Goal: Task Accomplishment & Management: Complete application form

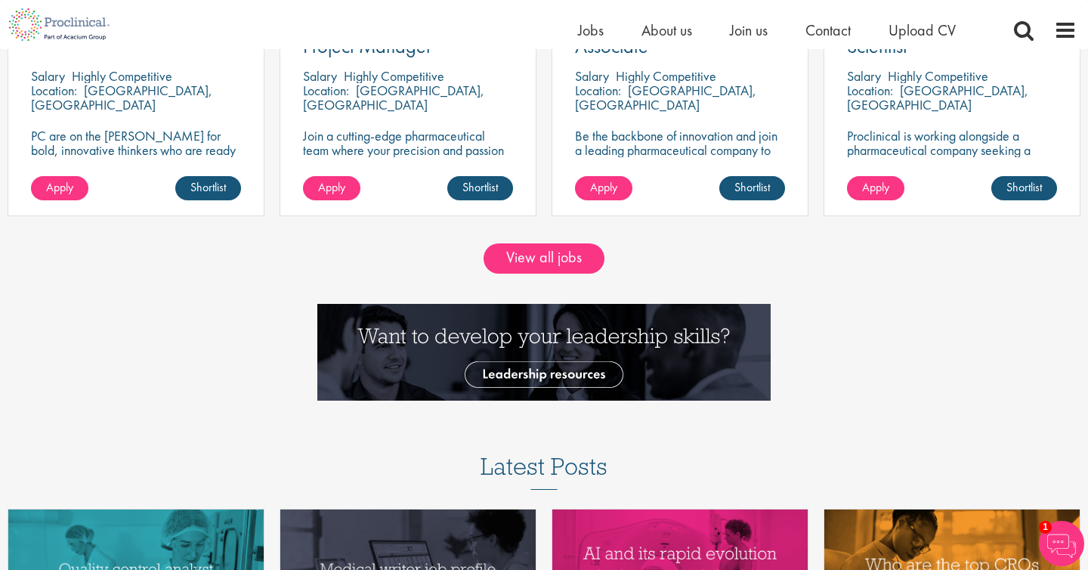
scroll to position [1410, 0]
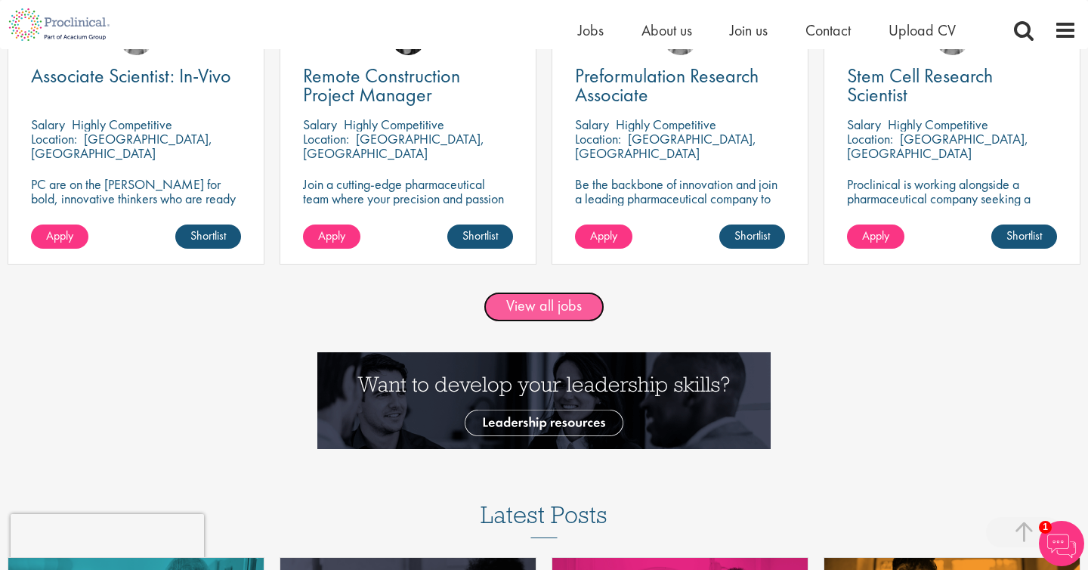
click at [516, 304] on link "View all jobs" at bounding box center [544, 307] width 121 height 30
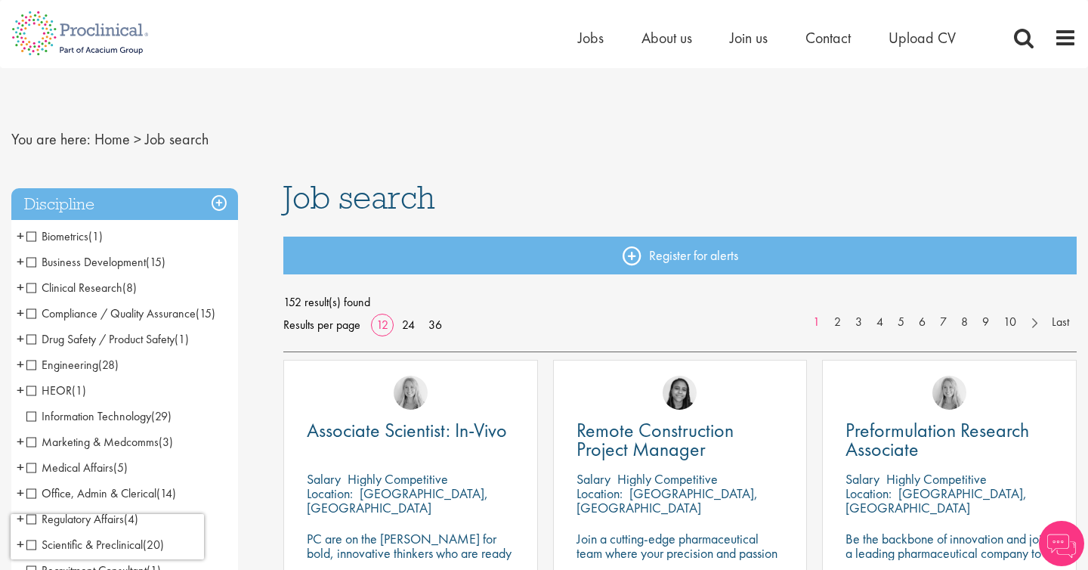
click at [89, 258] on span "Business Development" at bounding box center [85, 262] width 119 height 16
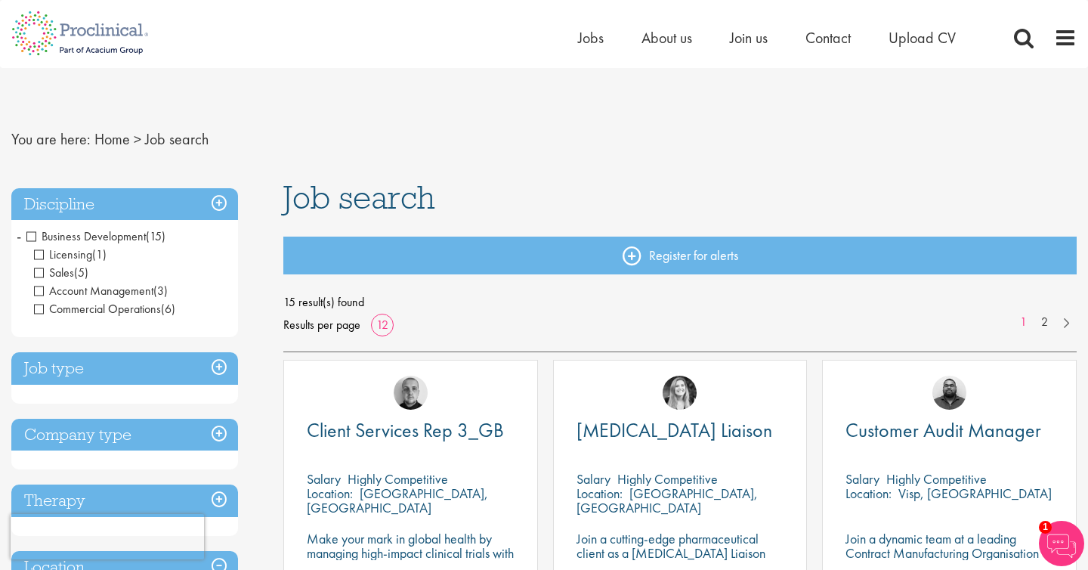
click at [898, 63] on nav "Home Jobs About us Join us Contact Upload CV" at bounding box center [544, 34] width 1088 height 68
click at [911, 37] on span "Upload CV" at bounding box center [922, 38] width 67 height 20
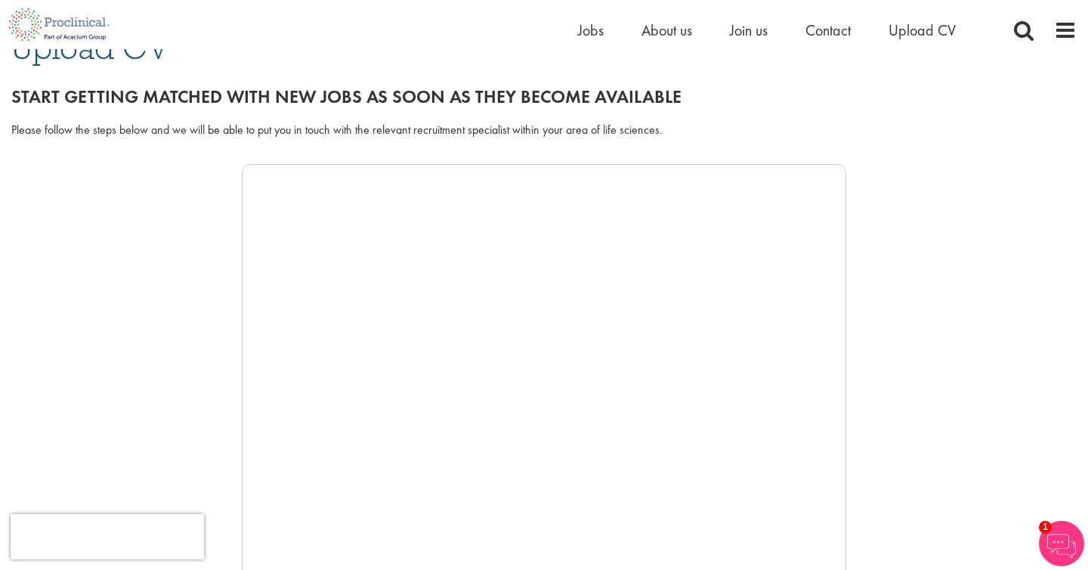
scroll to position [211, 0]
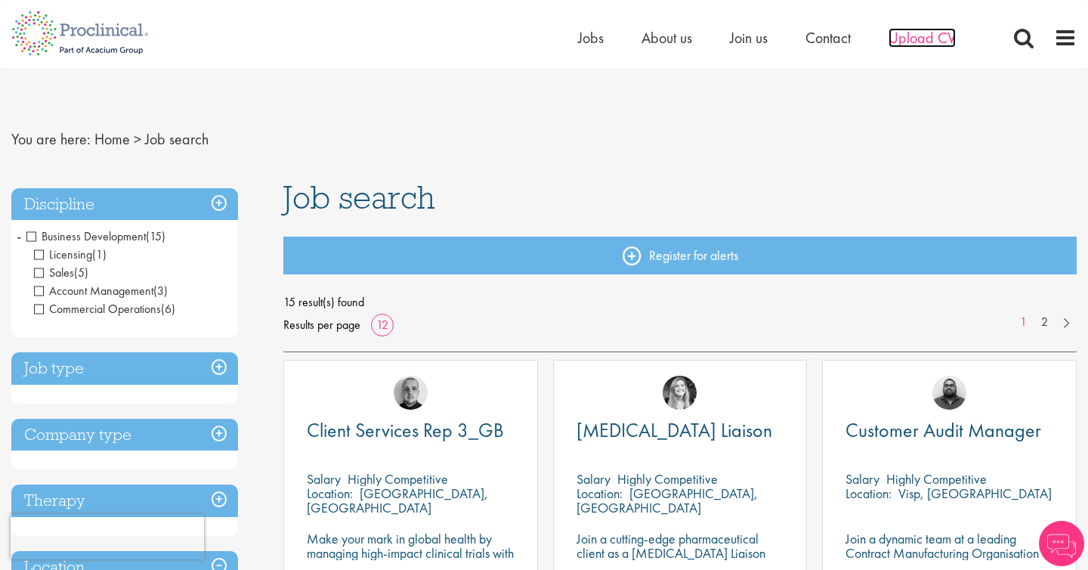
click at [911, 38] on span "Upload CV" at bounding box center [922, 38] width 67 height 20
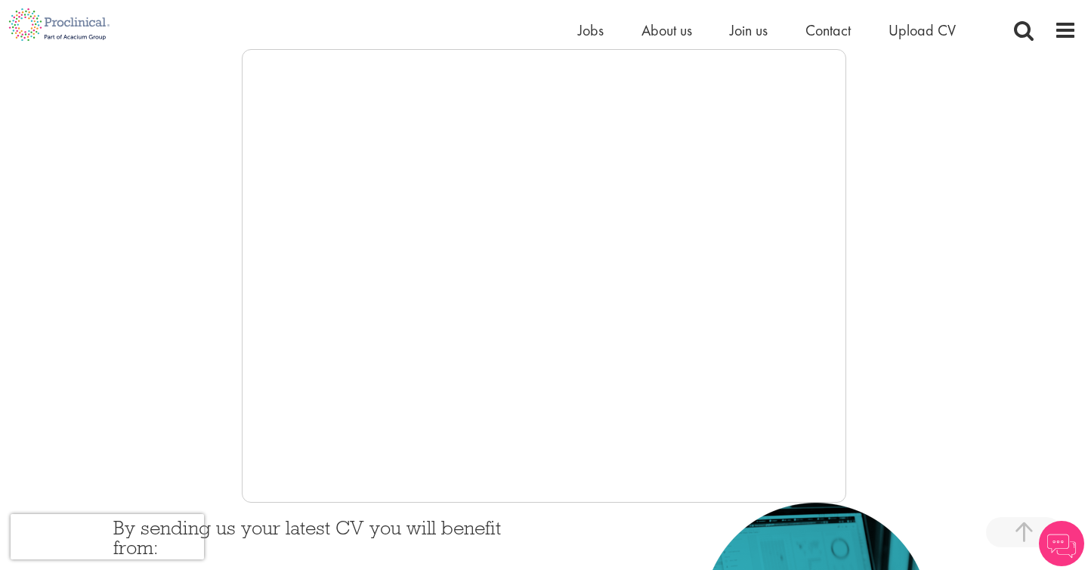
scroll to position [296, 0]
